Goal: Information Seeking & Learning: Check status

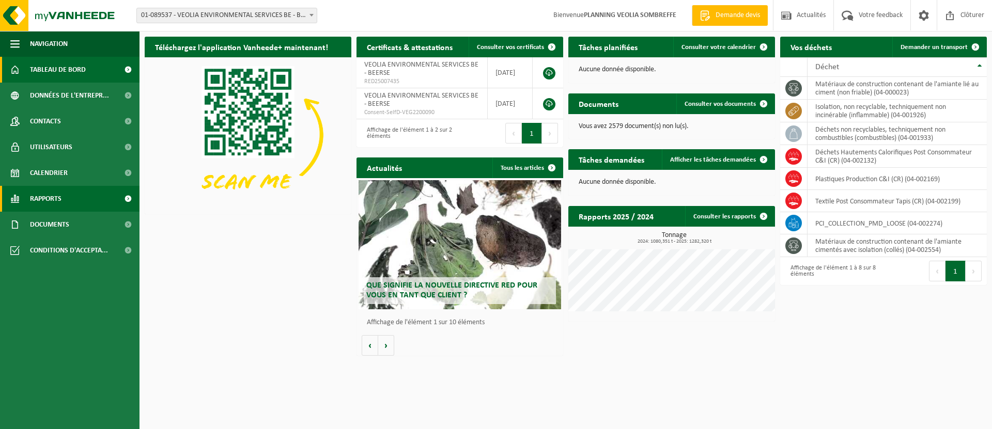
click at [45, 202] on span "Rapports" at bounding box center [46, 199] width 32 height 26
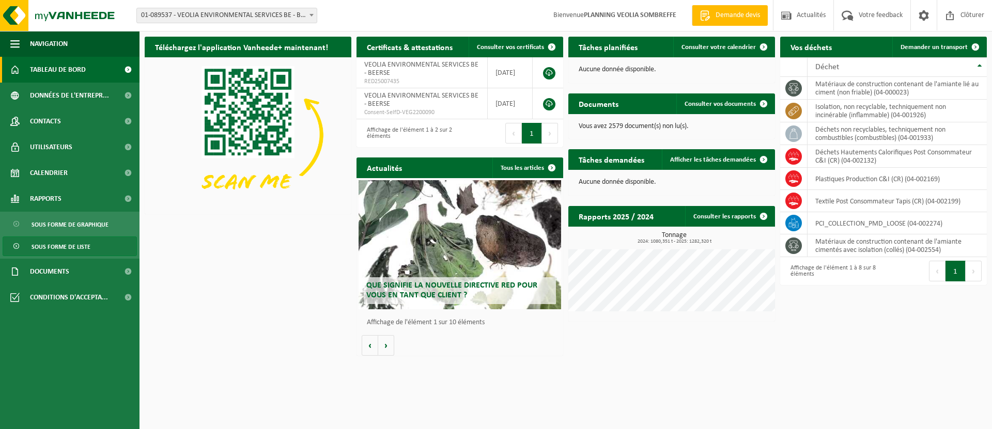
click at [62, 246] on span "Sous forme de liste" at bounding box center [61, 247] width 59 height 20
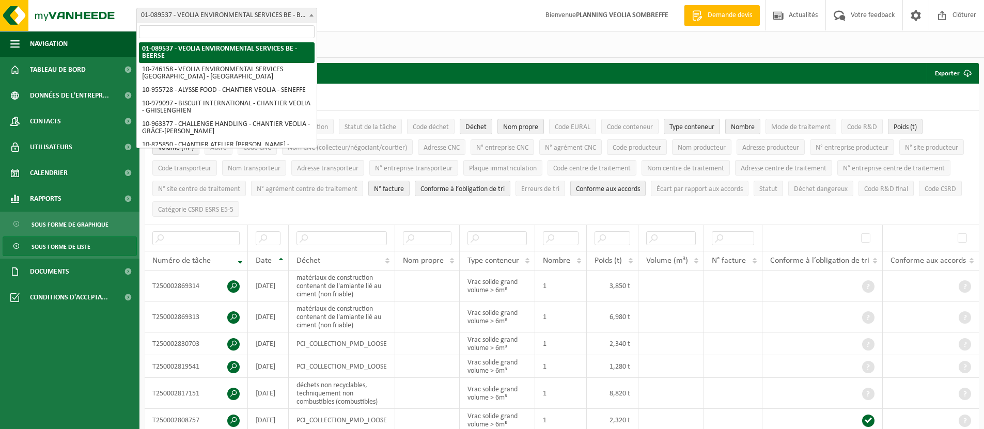
click at [261, 14] on span "01-089537 - VEOLIA ENVIRONMENTAL SERVICES BE - BEERSE" at bounding box center [227, 15] width 180 height 14
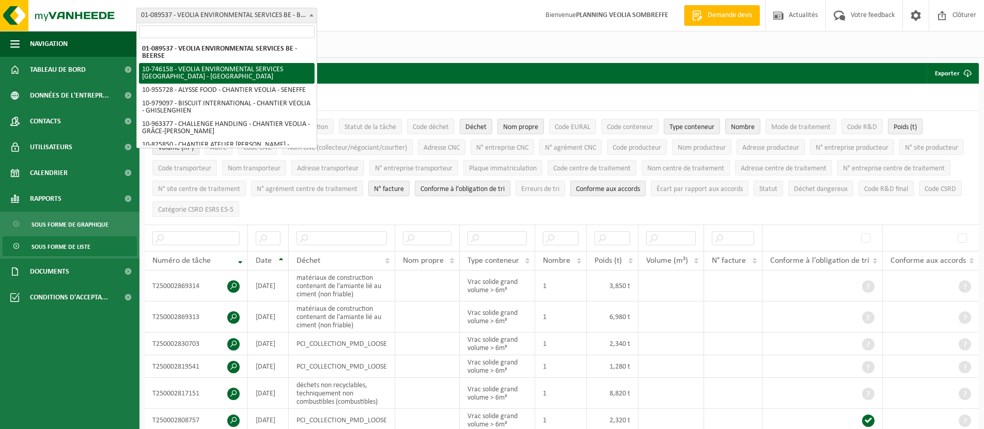
select select "10101"
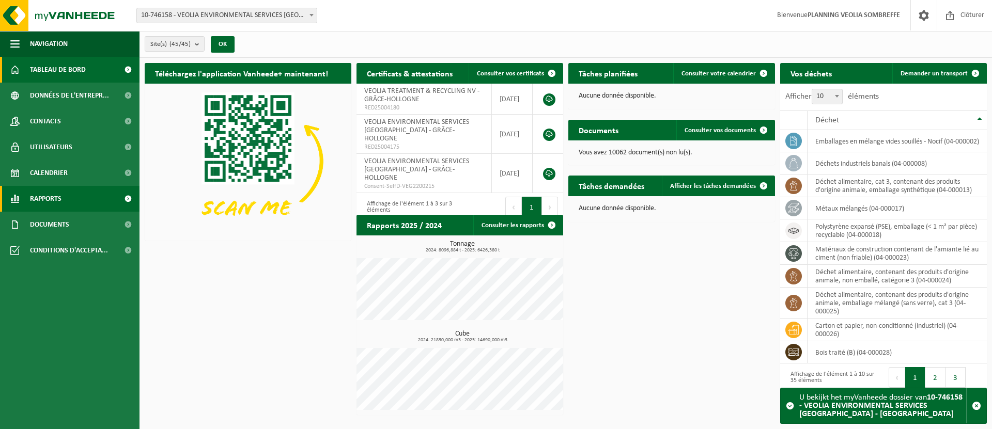
click at [53, 199] on span "Rapports" at bounding box center [46, 199] width 32 height 26
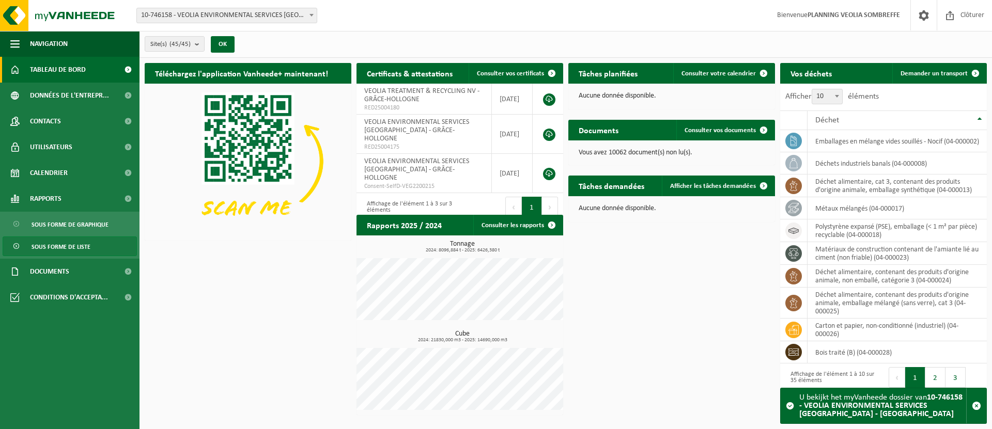
click at [61, 249] on span "Sous forme de liste" at bounding box center [61, 247] width 59 height 20
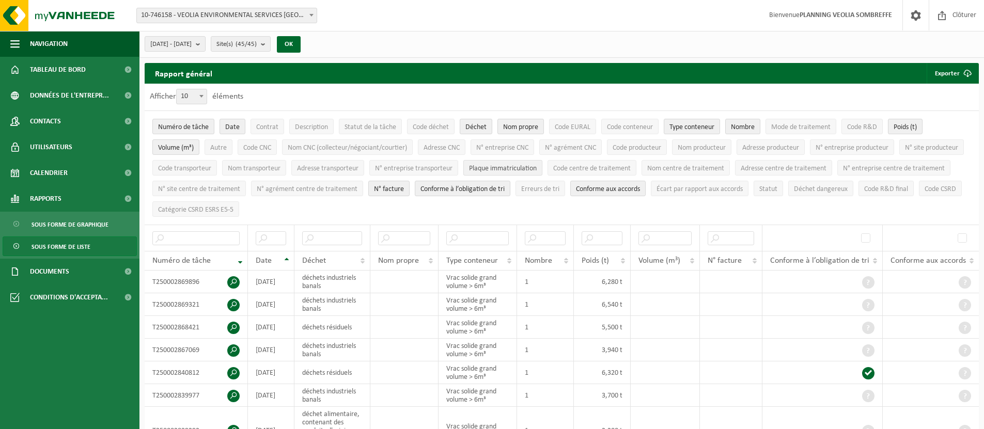
click at [537, 167] on span "Plaque immatriculation" at bounding box center [503, 169] width 68 height 8
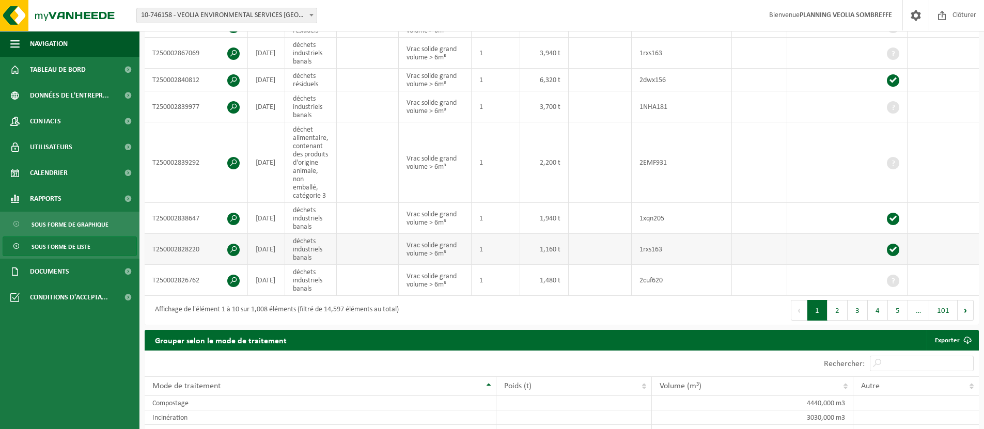
scroll to position [327, 0]
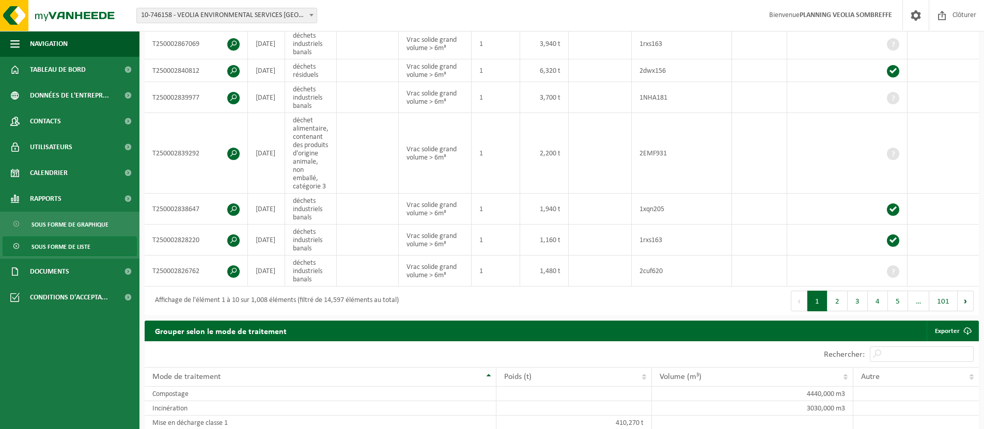
click at [838, 309] on button "2" at bounding box center [838, 301] width 20 height 21
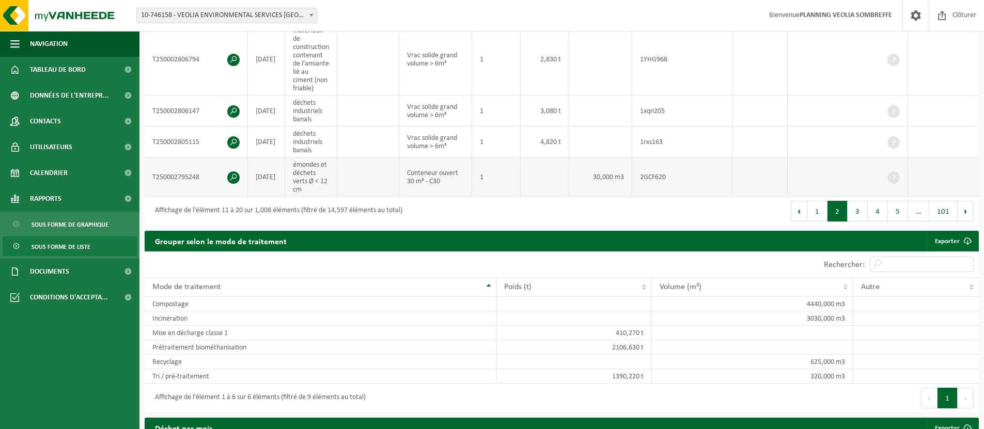
scroll to position [478, 0]
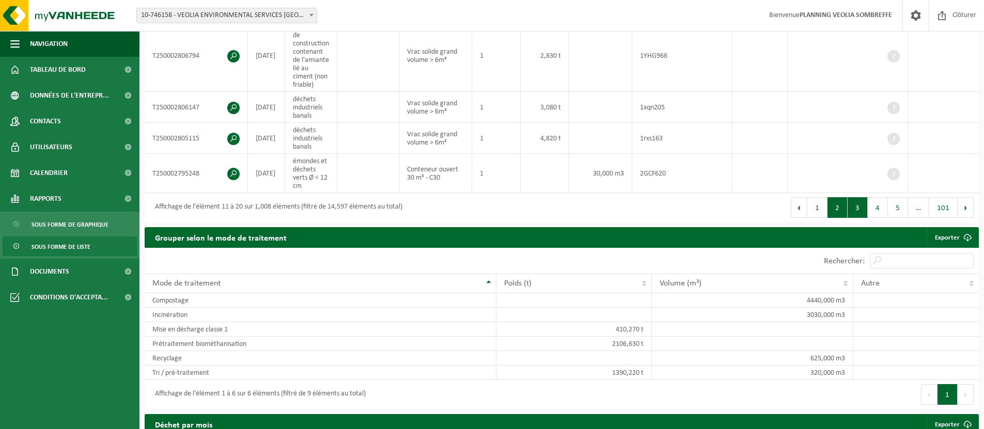
click at [865, 216] on button "3" at bounding box center [858, 207] width 20 height 21
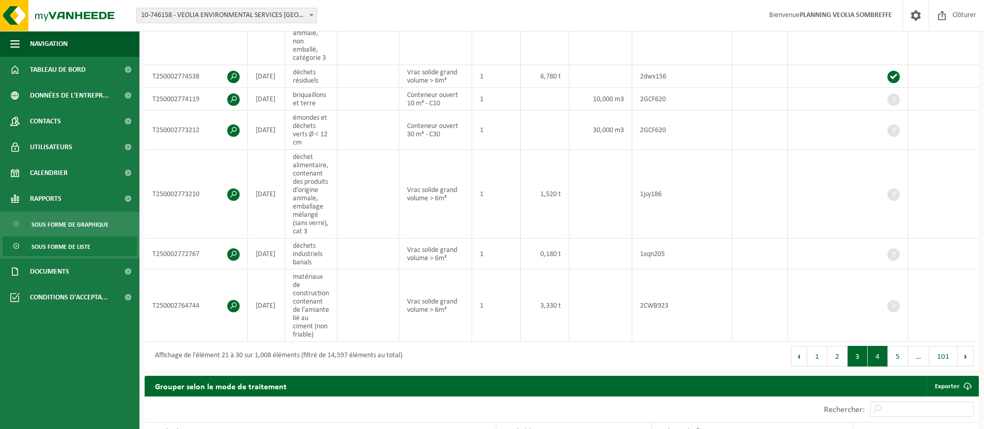
click at [886, 358] on button "4" at bounding box center [878, 356] width 20 height 21
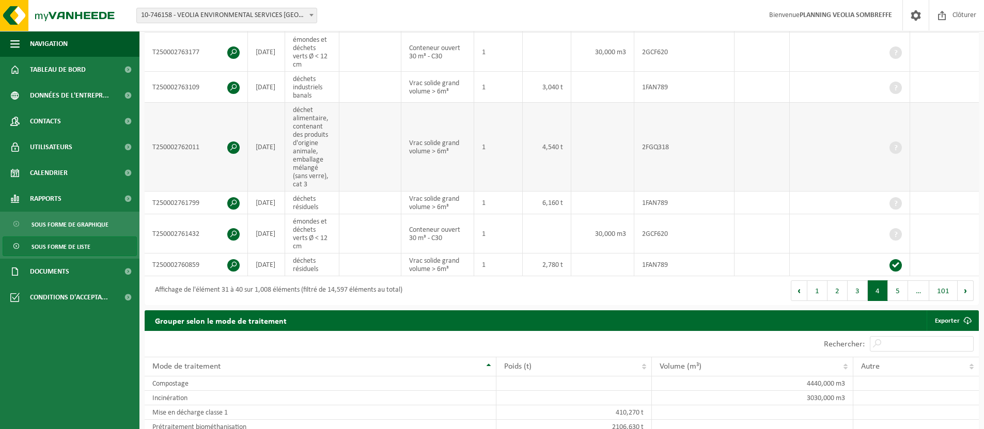
scroll to position [381, 0]
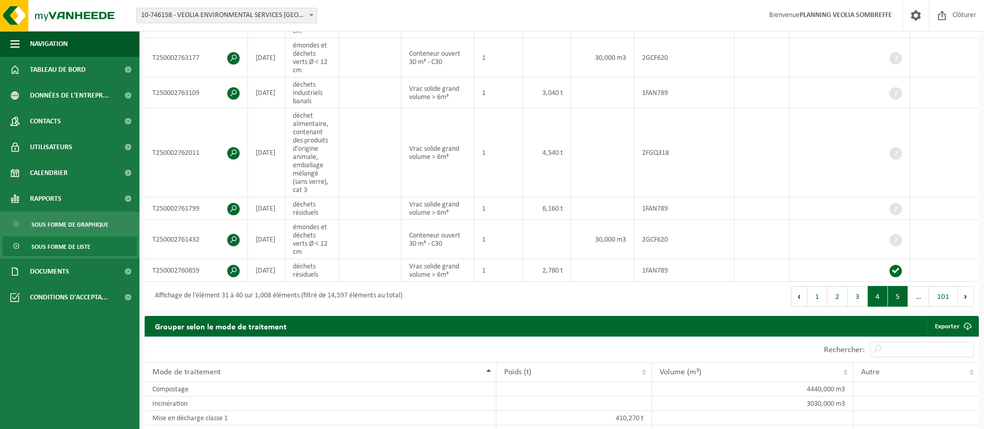
click at [899, 301] on button "5" at bounding box center [898, 296] width 20 height 21
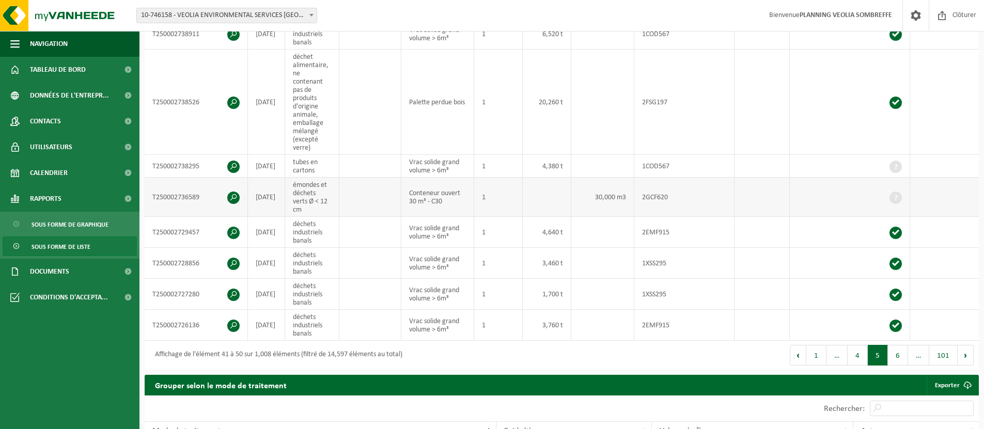
scroll to position [487, 0]
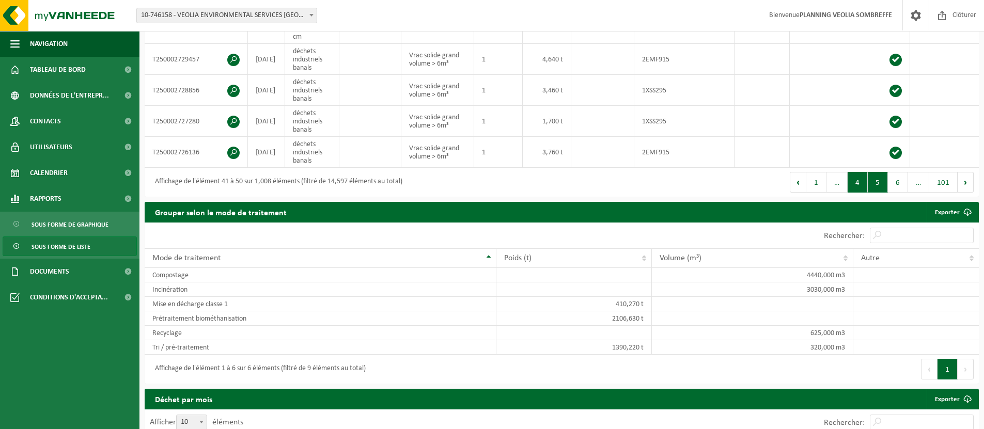
click at [856, 185] on button "4" at bounding box center [858, 182] width 20 height 21
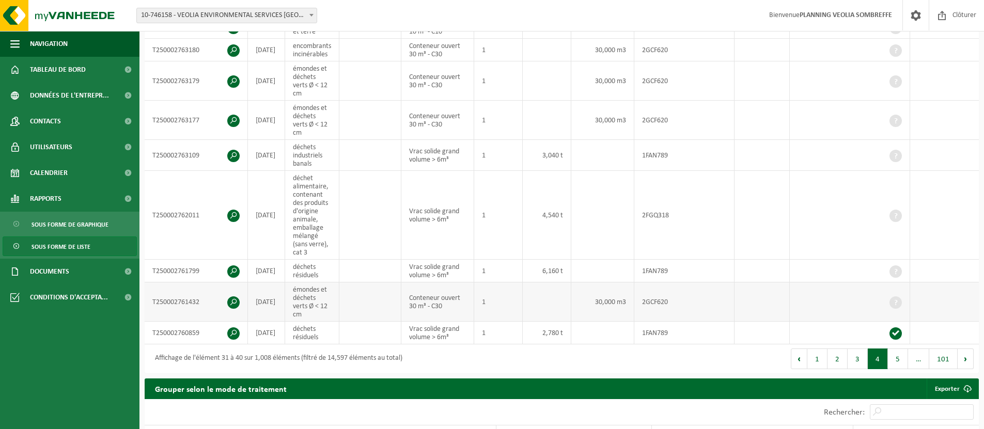
scroll to position [318, 0]
click at [853, 366] on button "3" at bounding box center [858, 359] width 20 height 21
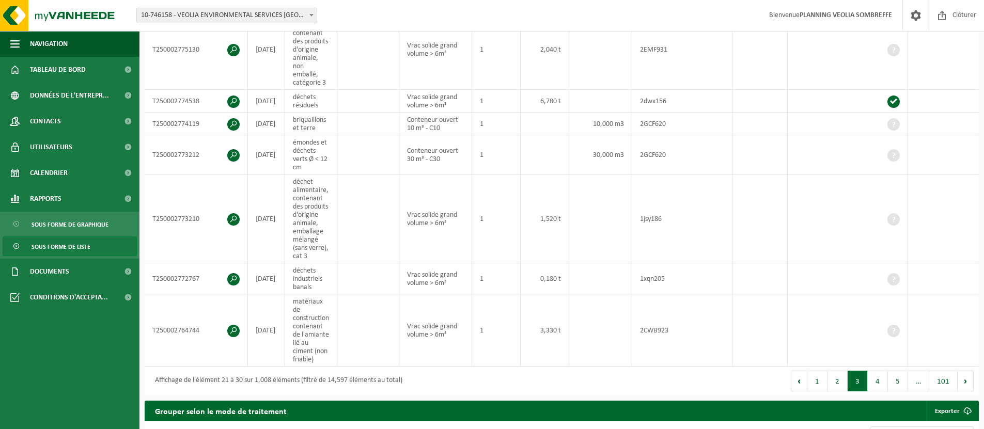
scroll to position [460, 0]
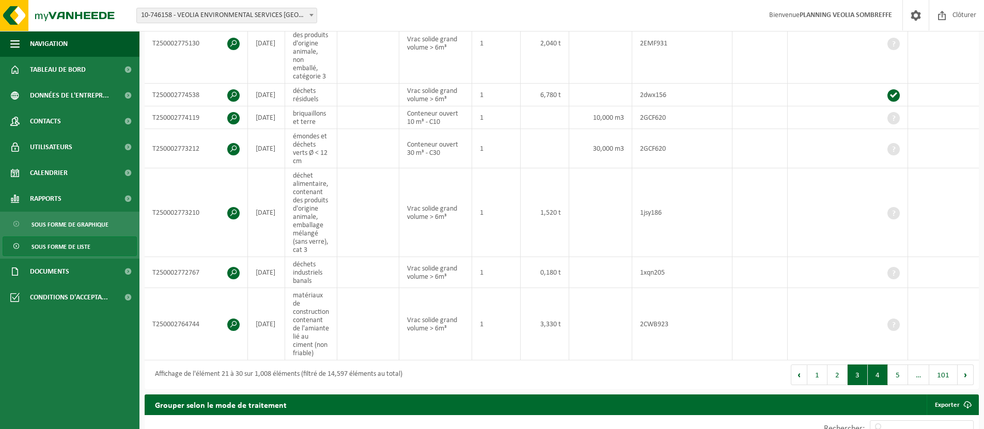
click at [883, 381] on button "4" at bounding box center [878, 375] width 20 height 21
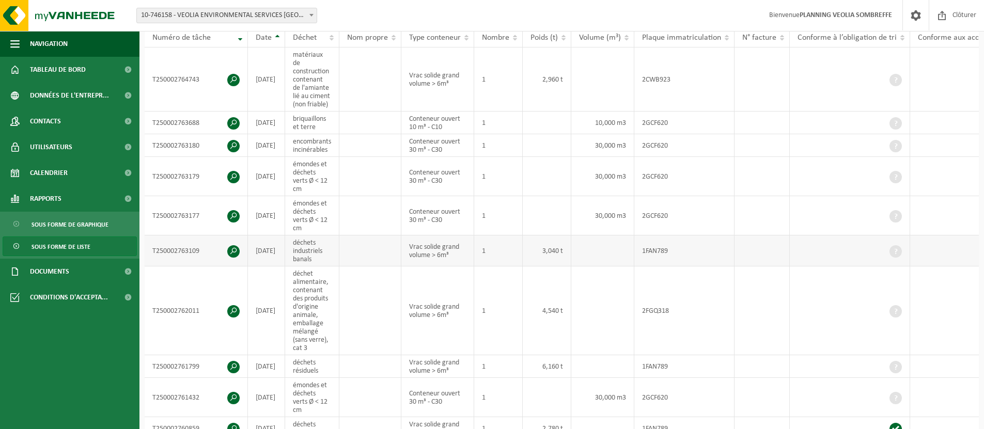
scroll to position [241, 0]
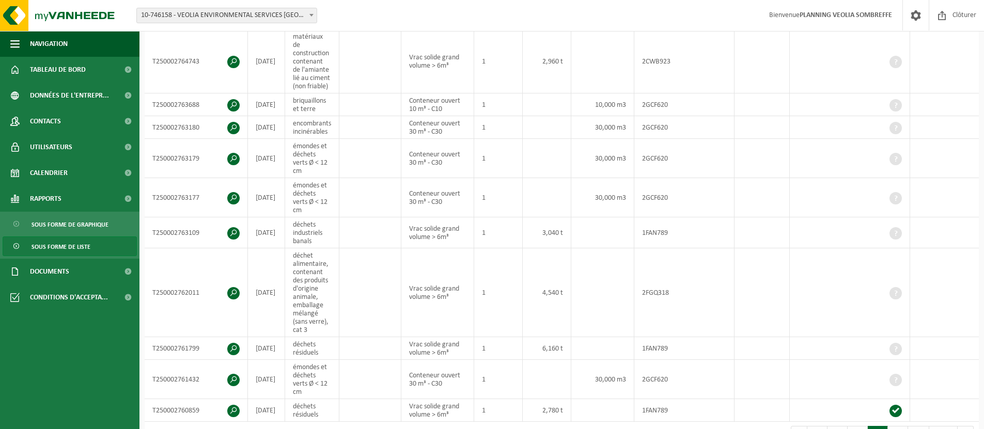
click at [310, 17] on span at bounding box center [311, 14] width 10 height 13
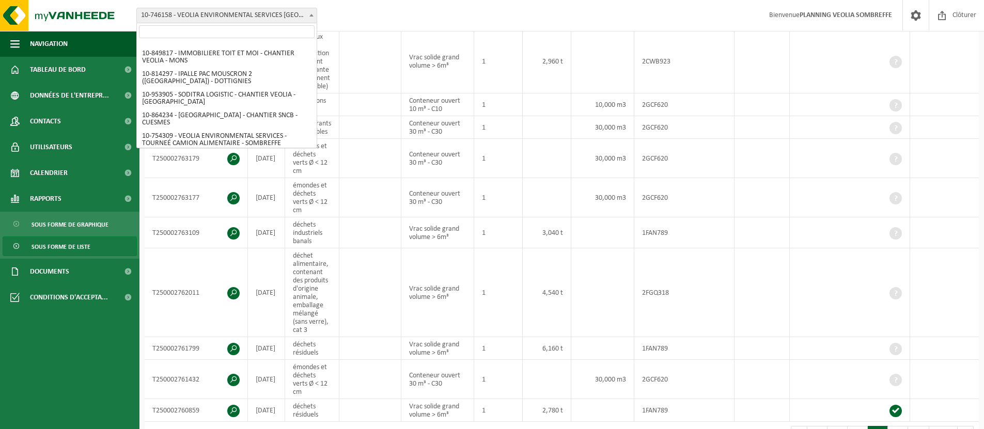
scroll to position [503, 0]
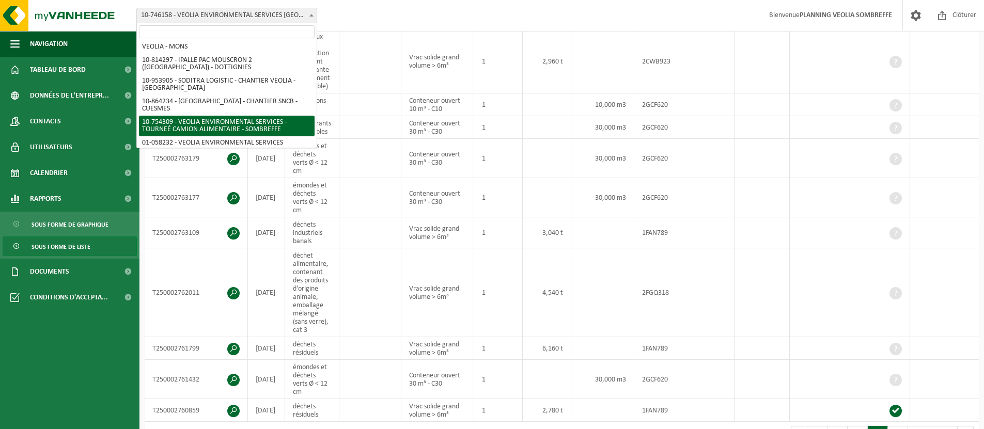
select select "95907"
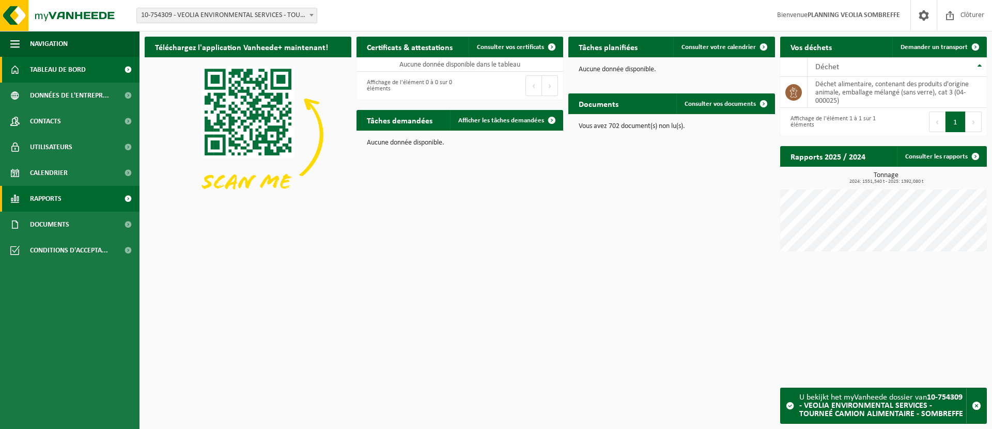
click at [64, 201] on link "Rapports" at bounding box center [69, 199] width 139 height 26
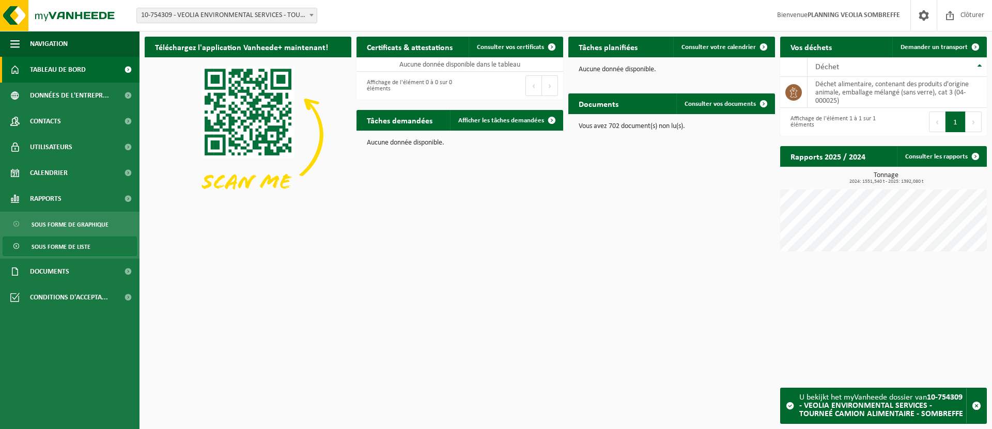
click at [77, 243] on span "Sous forme de liste" at bounding box center [61, 247] width 59 height 20
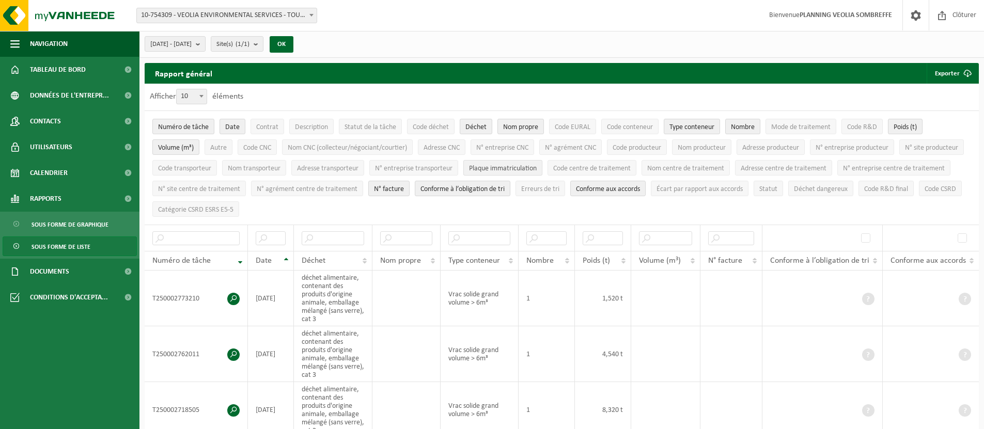
click at [537, 169] on span "Plaque immatriculation" at bounding box center [503, 169] width 68 height 8
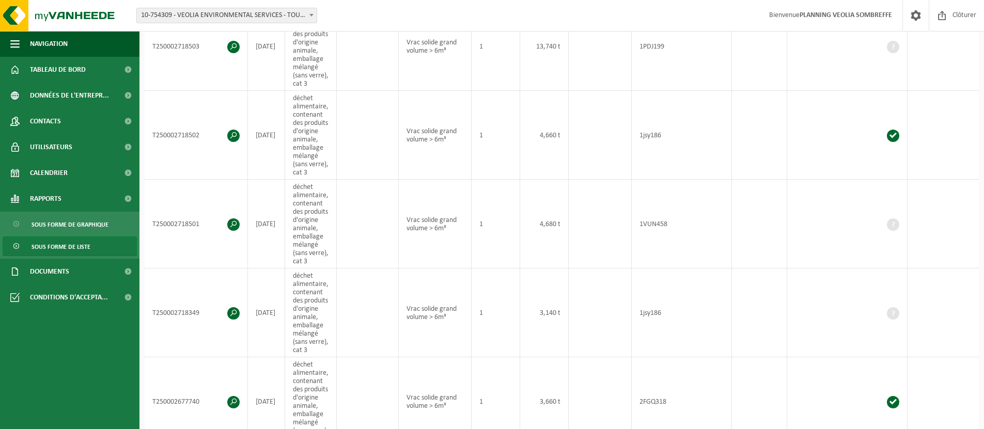
scroll to position [644, 0]
